Goal: Information Seeking & Learning: Understand process/instructions

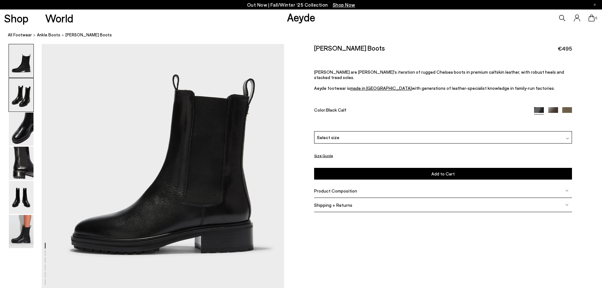
click at [23, 87] on img at bounding box center [21, 94] width 25 height 33
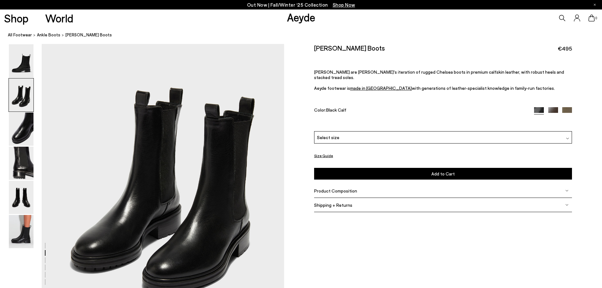
scroll to position [388, 0]
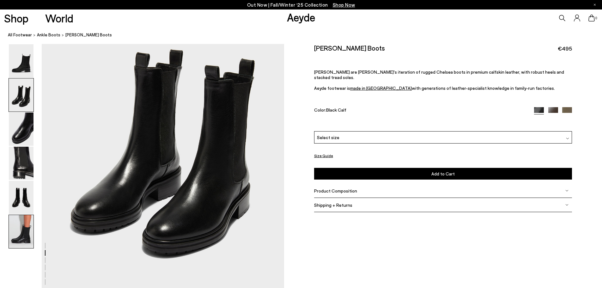
click at [23, 231] on img at bounding box center [21, 231] width 25 height 33
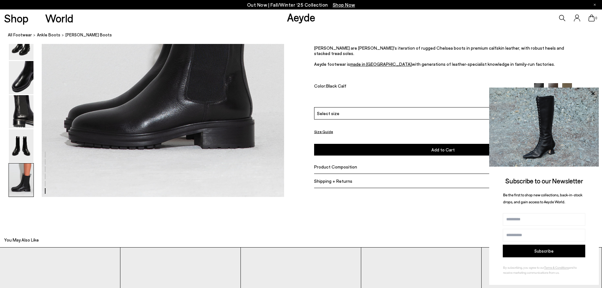
scroll to position [1792, 0]
click at [326, 130] on button "Size Guide" at bounding box center [323, 131] width 19 height 8
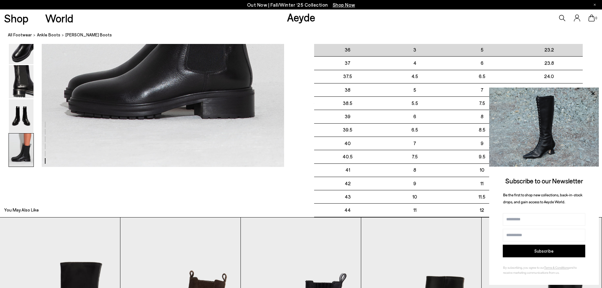
scroll to position [1823, 0]
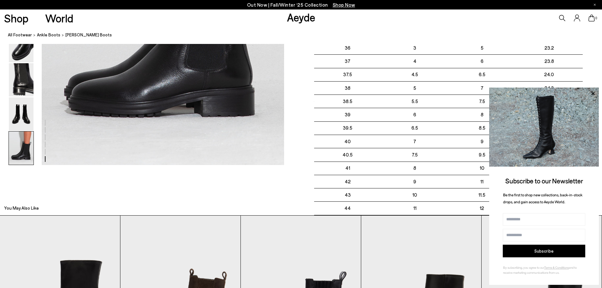
click at [563, 102] on img at bounding box center [545, 127] width 110 height 79
drag, startPoint x: 564, startPoint y: 169, endPoint x: 557, endPoint y: 185, distance: 17.9
click at [563, 169] on div "Subscribe to our Newsletter Be the first to shop new collections, back-in-stock…" at bounding box center [545, 186] width 110 height 197
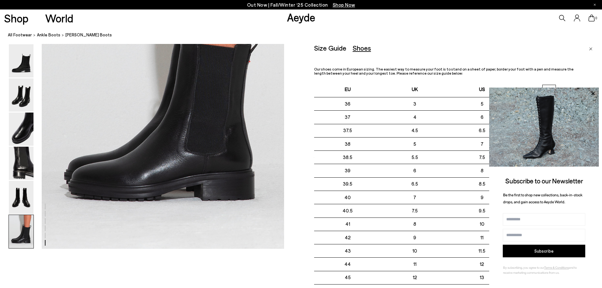
scroll to position [1697, 0]
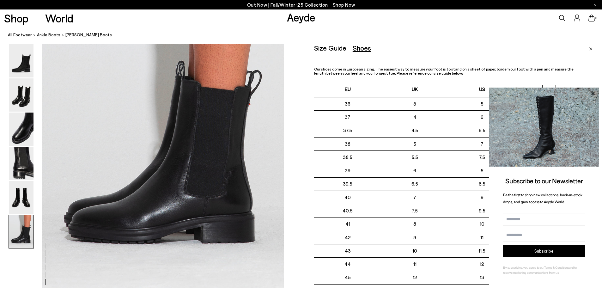
click at [324, 50] on div "Size Guide" at bounding box center [330, 48] width 32 height 8
click at [329, 44] on div "Size Guide" at bounding box center [330, 48] width 32 height 8
click at [592, 49] on img "Close" at bounding box center [590, 48] width 3 height 3
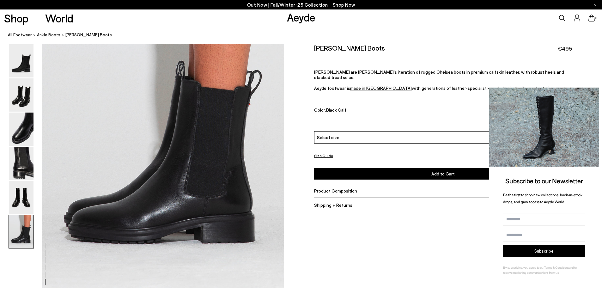
click at [571, 97] on img at bounding box center [545, 127] width 110 height 79
click at [543, 119] on img at bounding box center [545, 127] width 110 height 79
click at [589, 95] on icon at bounding box center [593, 93] width 8 height 8
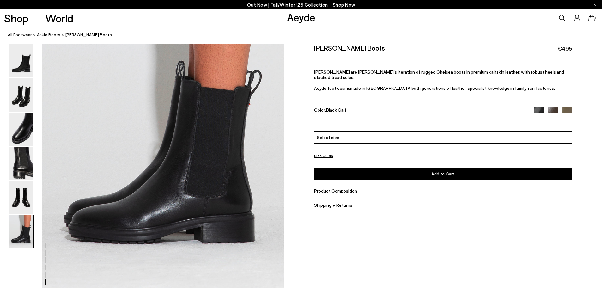
click at [325, 153] on button "Size Guide" at bounding box center [323, 156] width 19 height 8
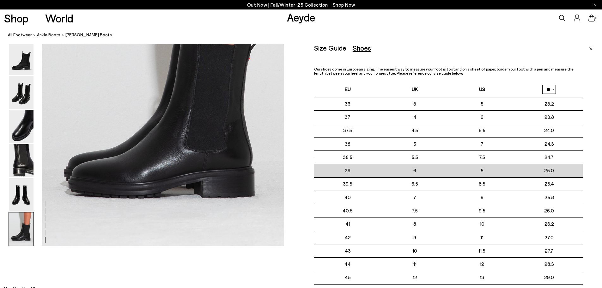
scroll to position [1855, 0]
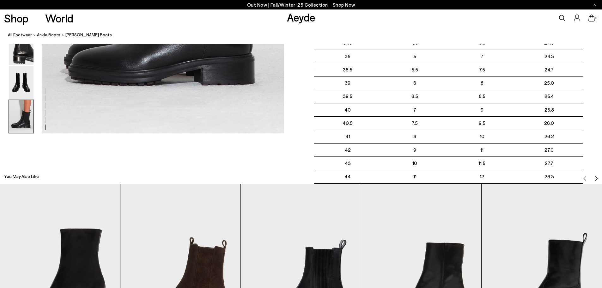
click at [594, 179] on img "Next slide" at bounding box center [596, 178] width 5 height 5
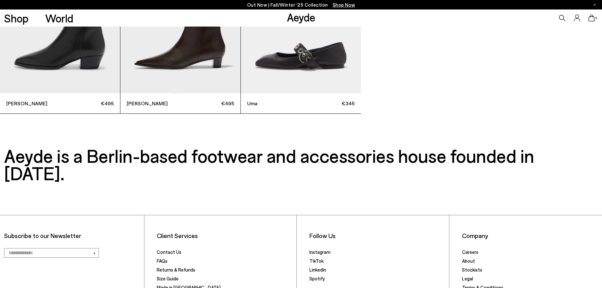
scroll to position [2582, 0]
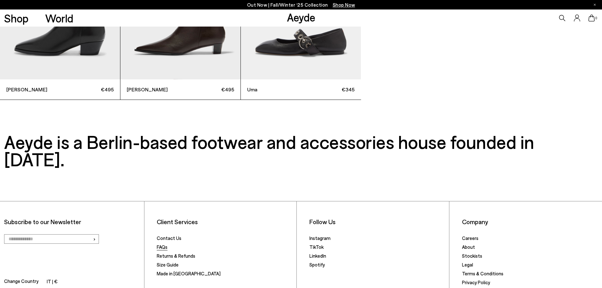
click at [163, 244] on link "FAQs" at bounding box center [162, 247] width 11 height 6
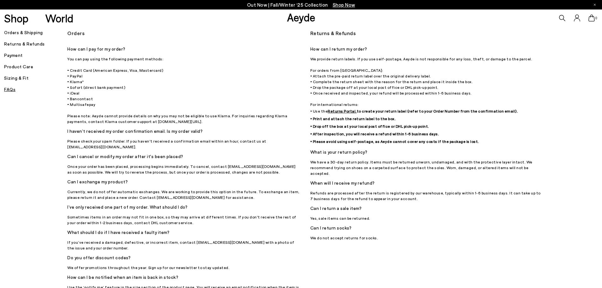
click at [15, 77] on h5 "Sizing & Fit" at bounding box center [35, 78] width 63 height 9
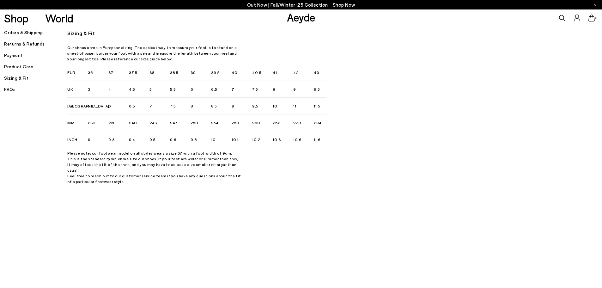
click at [12, 90] on h5 "FAQs" at bounding box center [35, 89] width 63 height 9
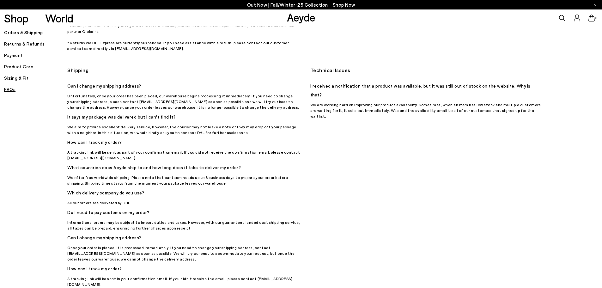
scroll to position [316, 0]
